Goal: Complete application form

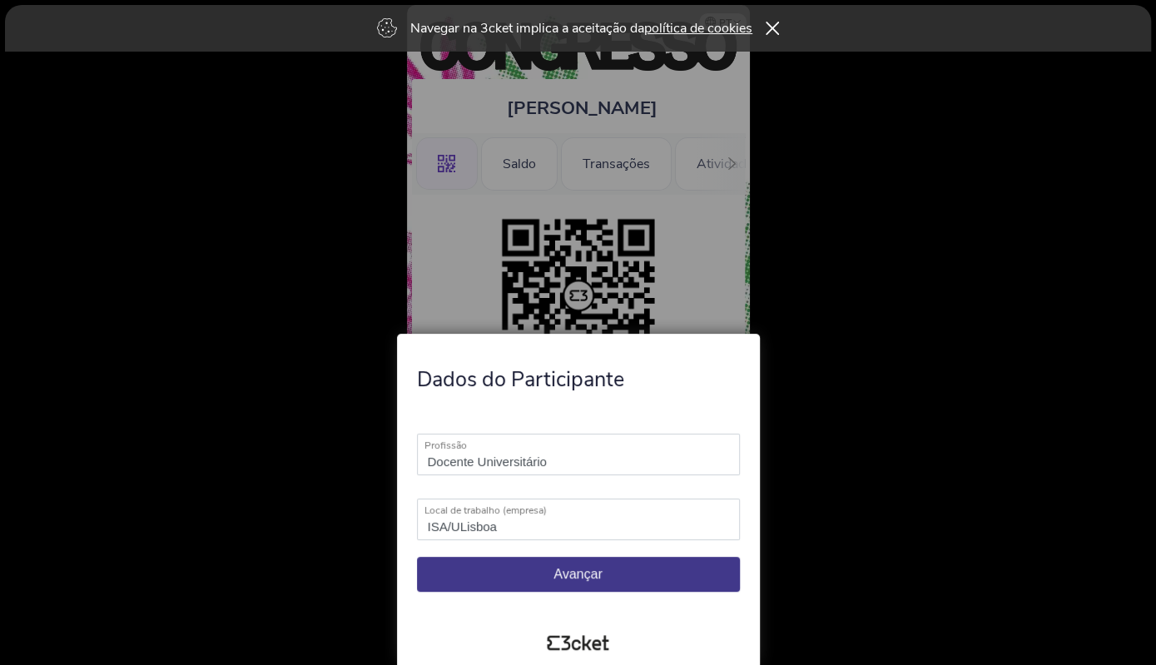
click at [593, 572] on button "Avançar" at bounding box center [578, 574] width 323 height 35
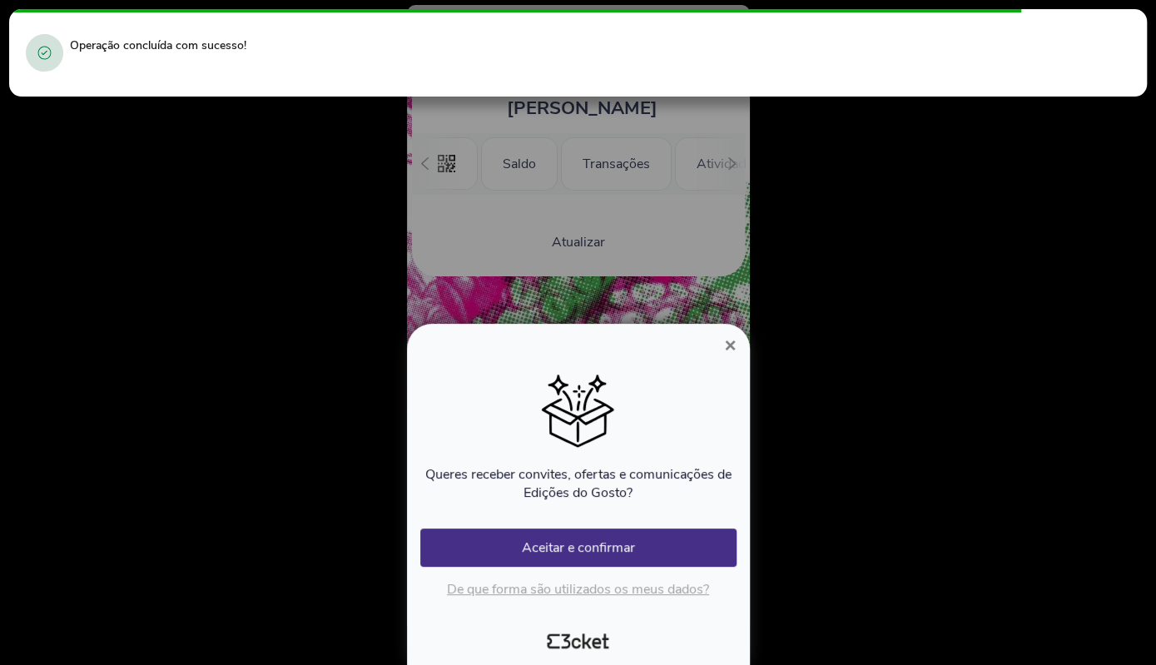
scroll to position [0, 147]
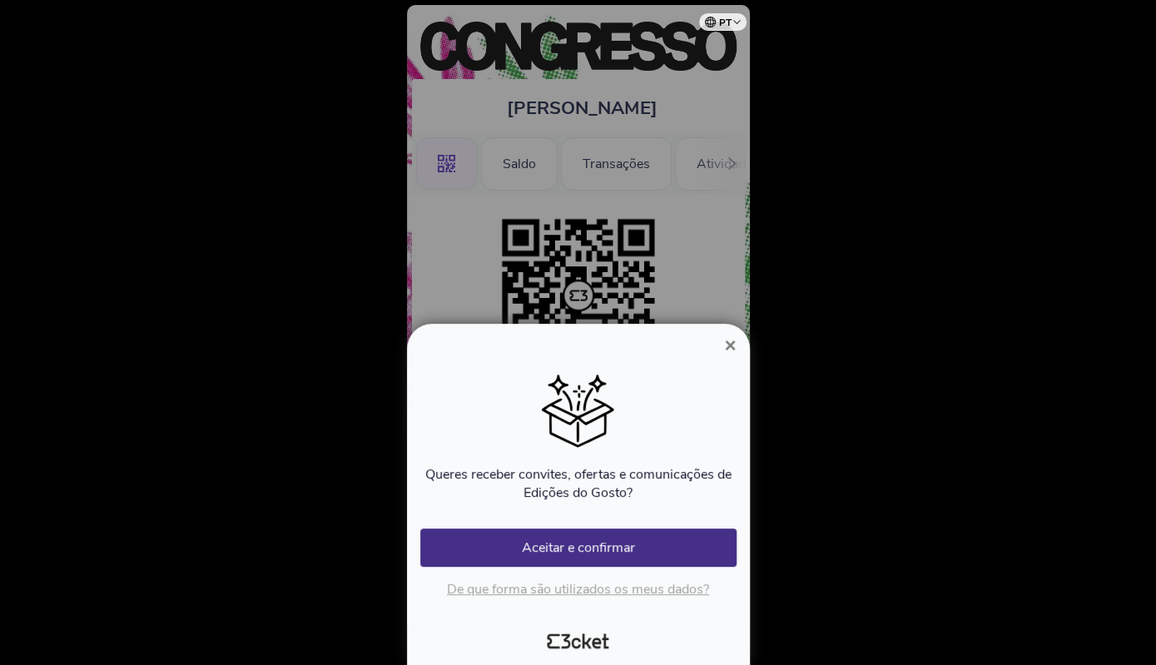
click at [725, 347] on span "×" at bounding box center [730, 345] width 12 height 22
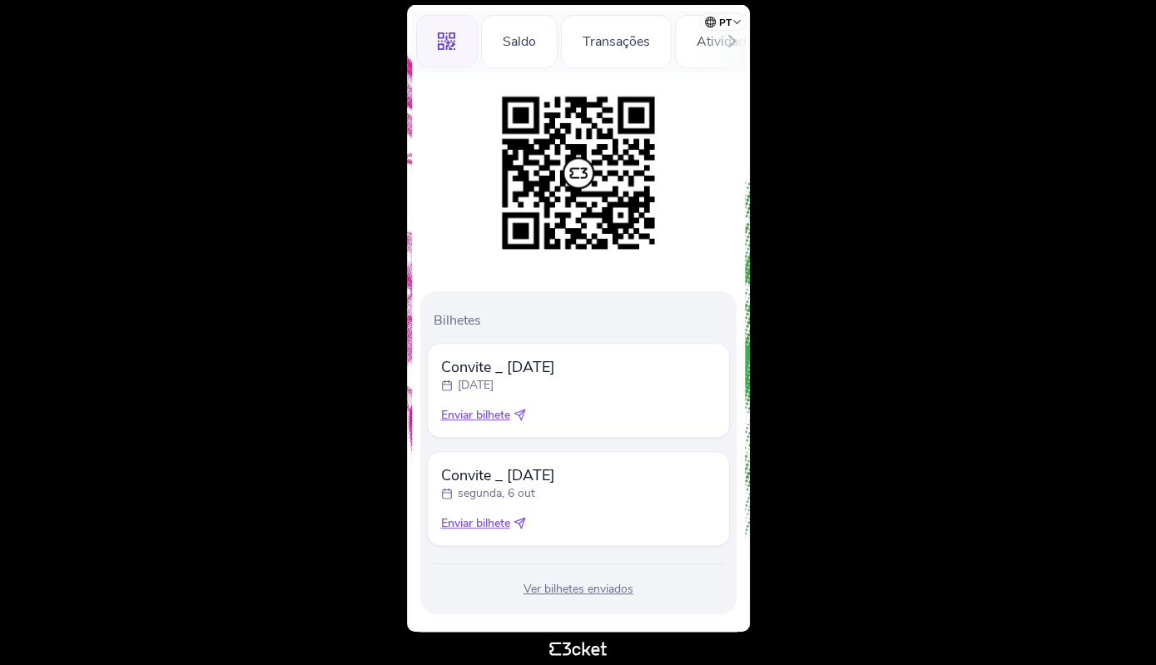
scroll to position [148, 0]
